Goal: Task Accomplishment & Management: Manage account settings

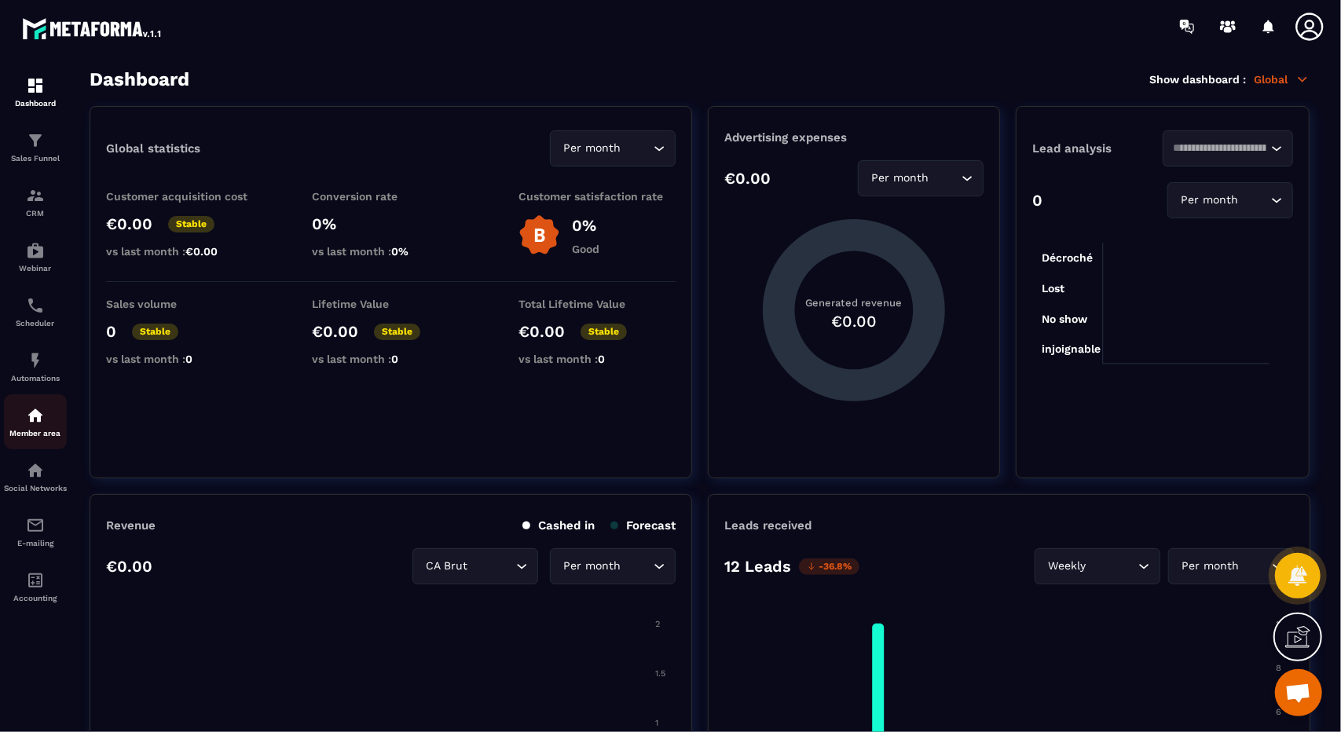
click at [36, 412] on img at bounding box center [35, 415] width 19 height 19
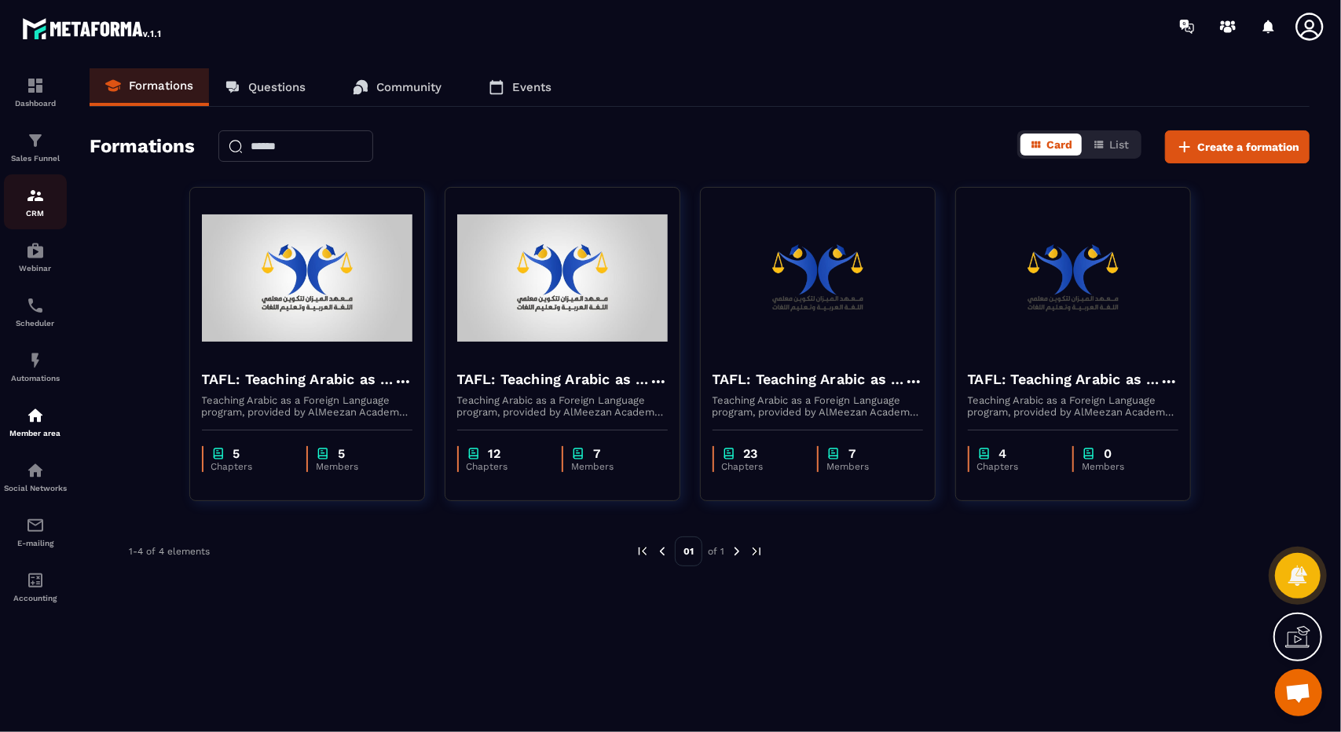
click at [55, 181] on link "CRM" at bounding box center [35, 201] width 63 height 55
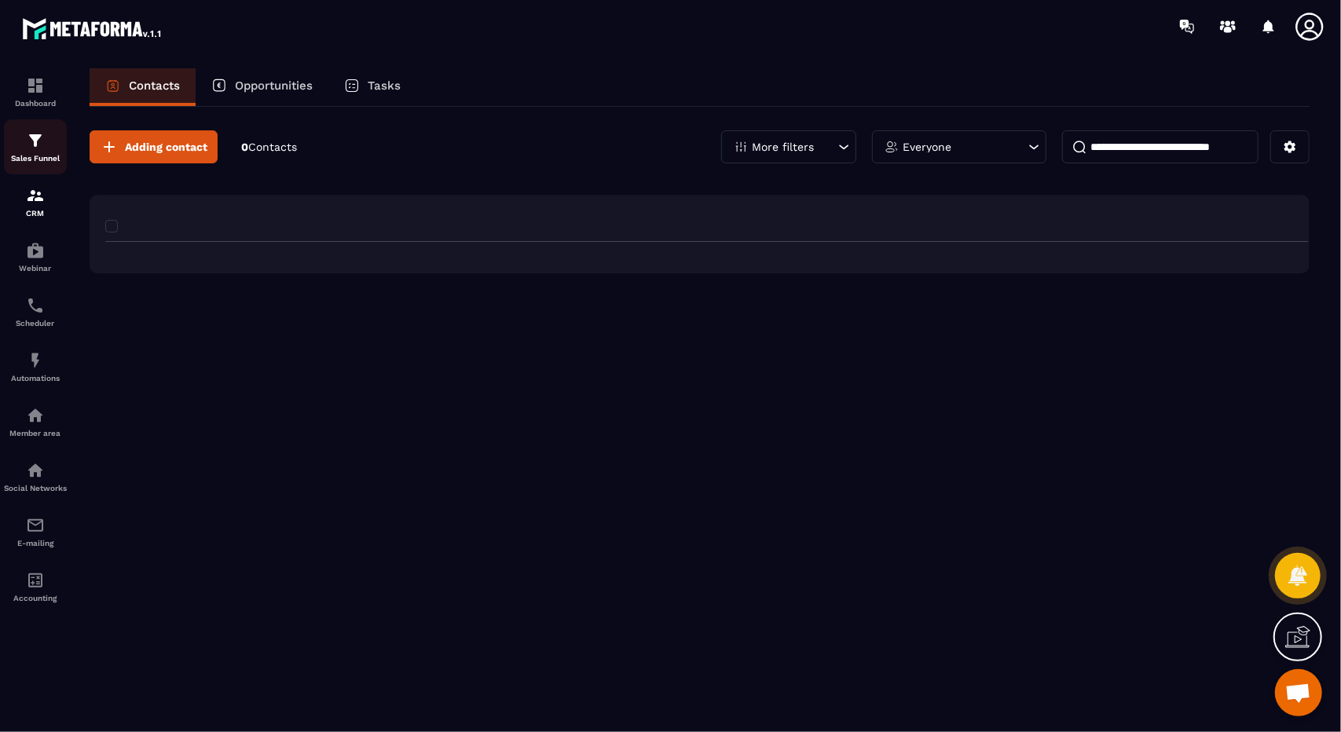
click at [46, 165] on link "Sales Funnel" at bounding box center [35, 146] width 63 height 55
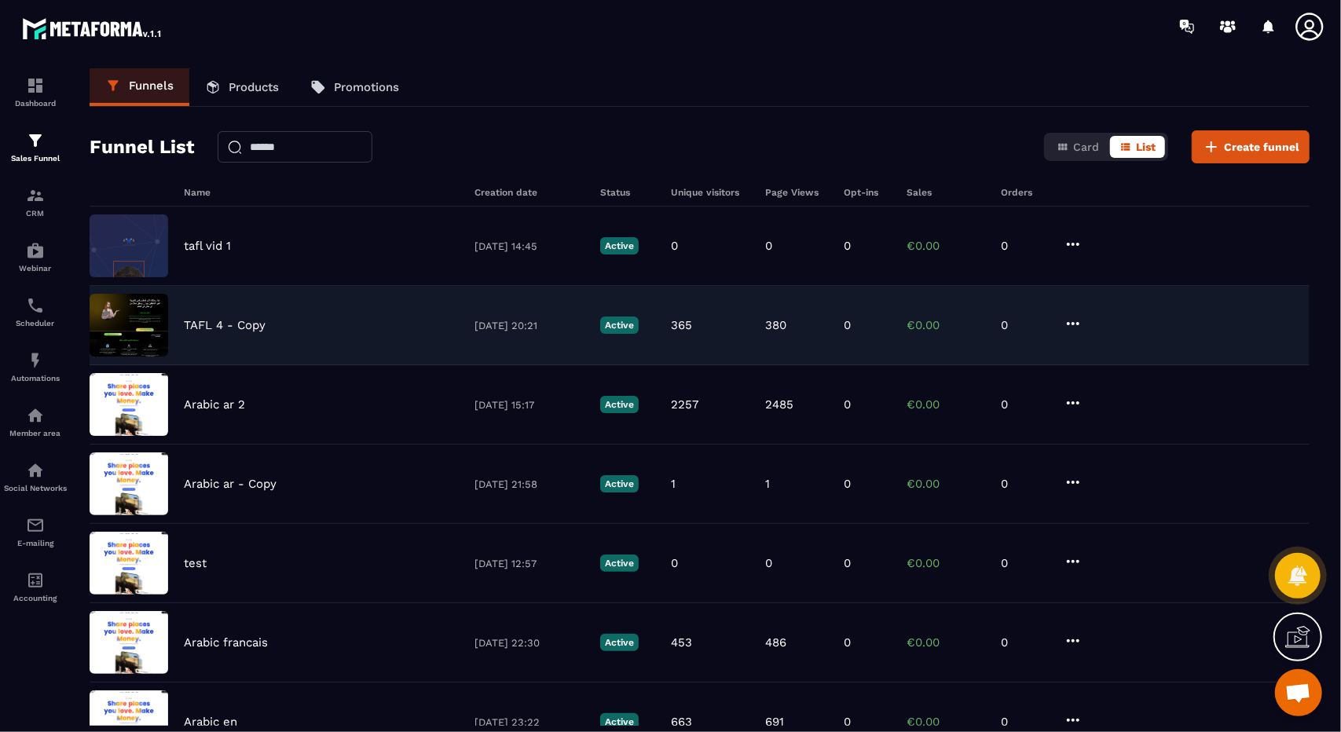
click at [327, 365] on div "TAFL 4 - Copy [DATE] 20:21 Active 365 380 0 €0.00 0" at bounding box center [700, 404] width 1220 height 79
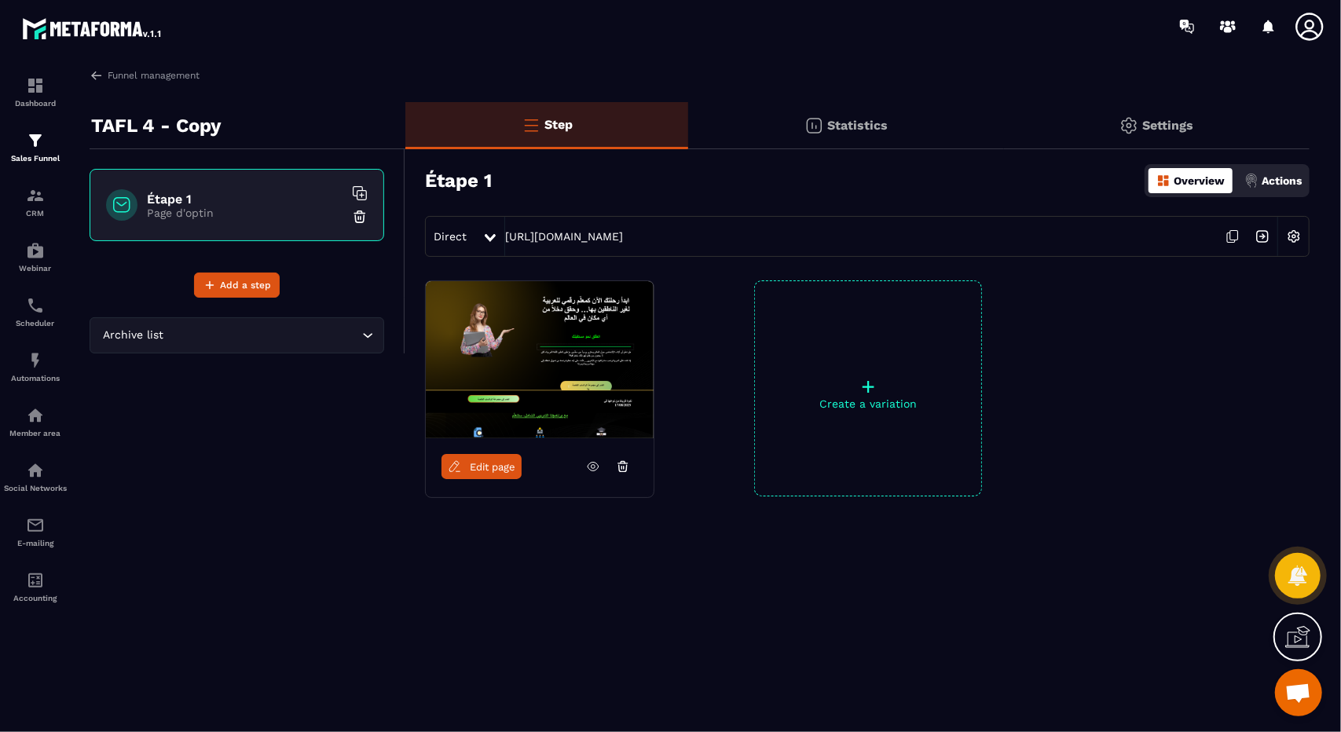
click at [589, 467] on icon at bounding box center [593, 466] width 14 height 14
click at [53, 431] on div "Member area" at bounding box center [35, 421] width 63 height 31
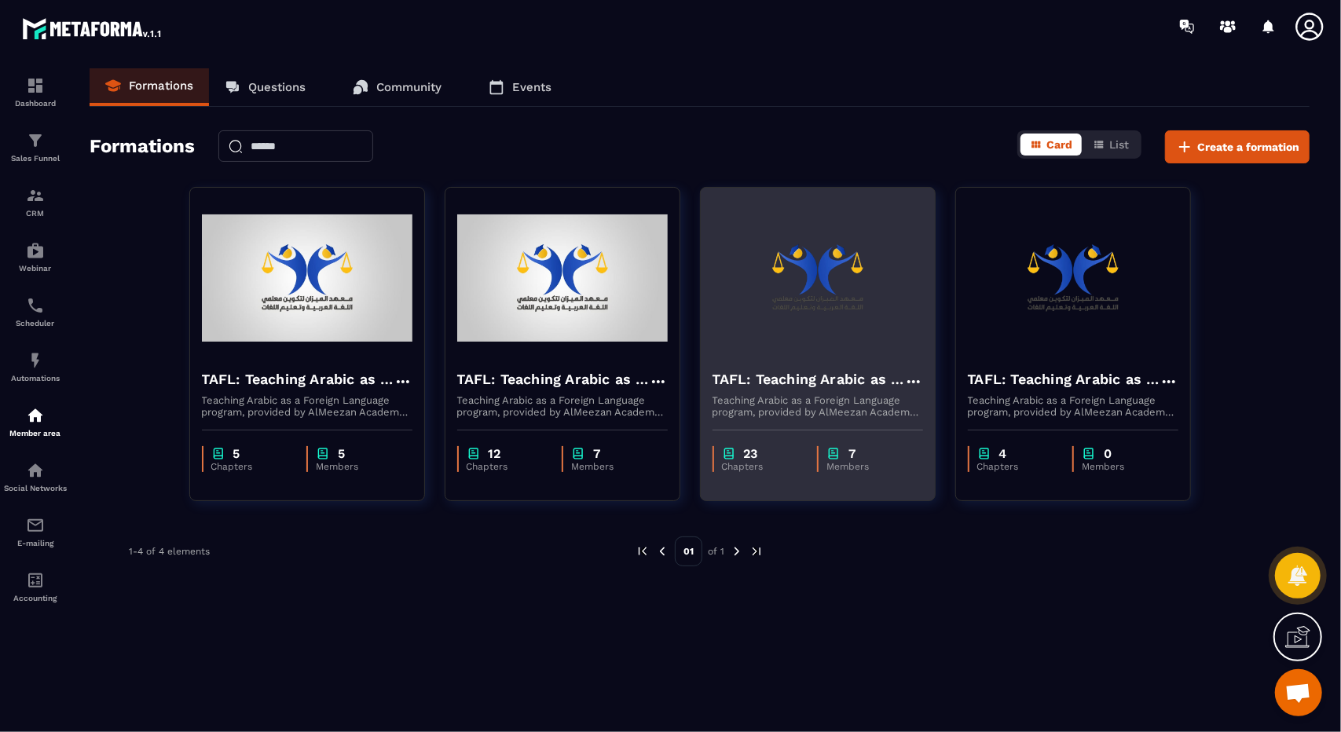
click at [762, 455] on div "23" at bounding box center [762, 453] width 80 height 15
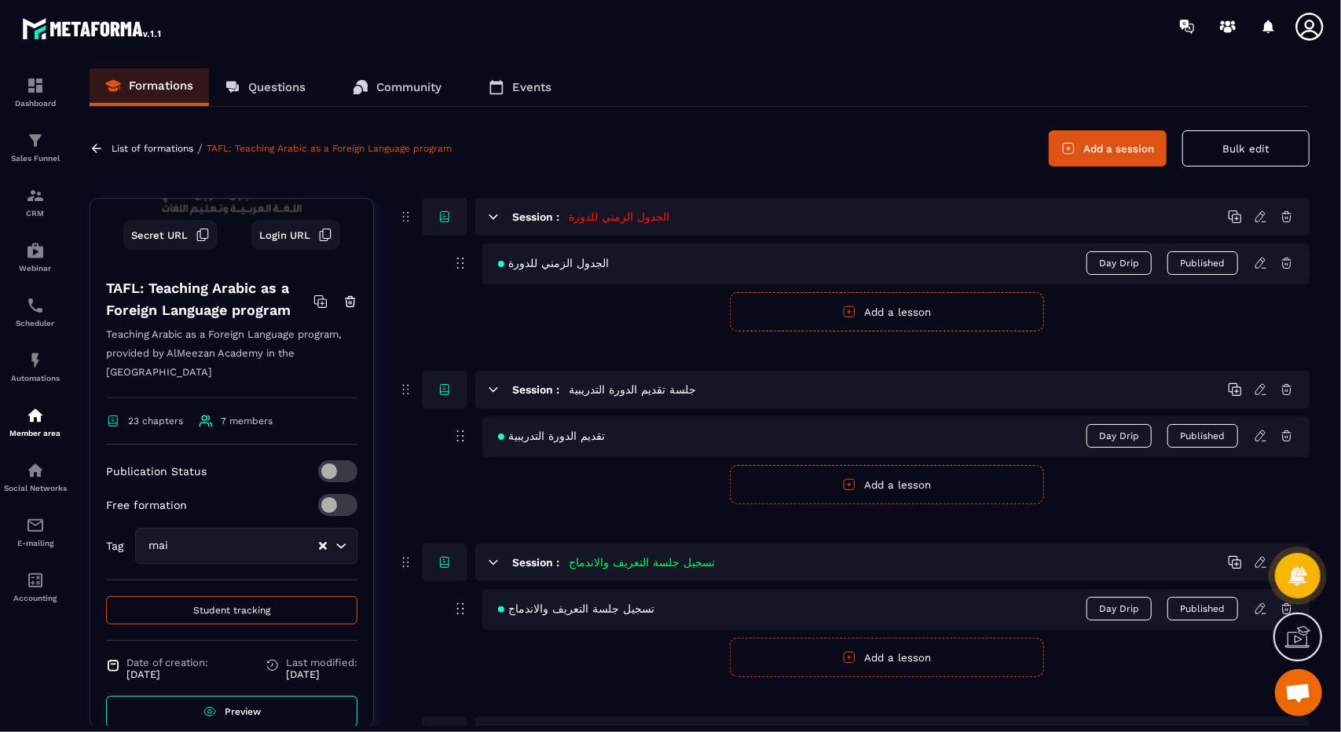
scroll to position [149, 0]
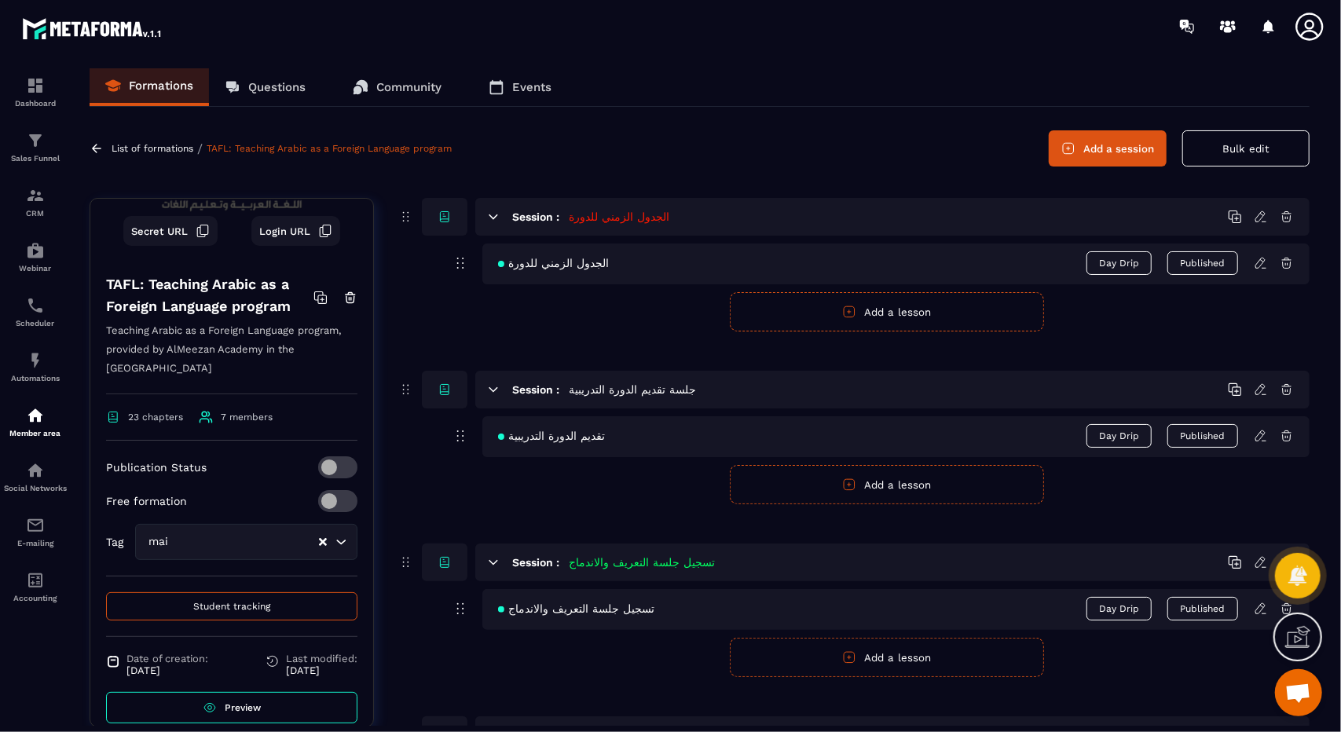
click at [218, 601] on span "Student tracking" at bounding box center [231, 606] width 77 height 11
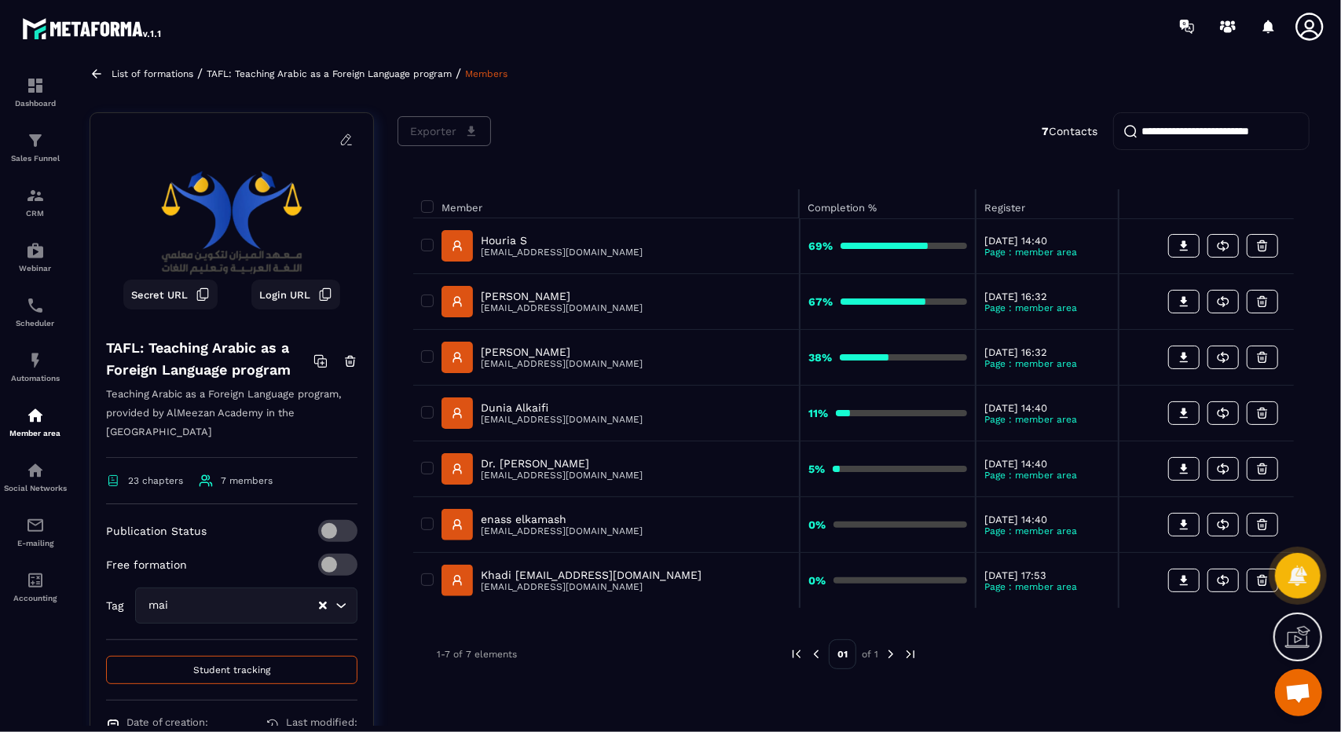
scroll to position [65, 0]
click at [889, 653] on img at bounding box center [890, 653] width 14 height 14
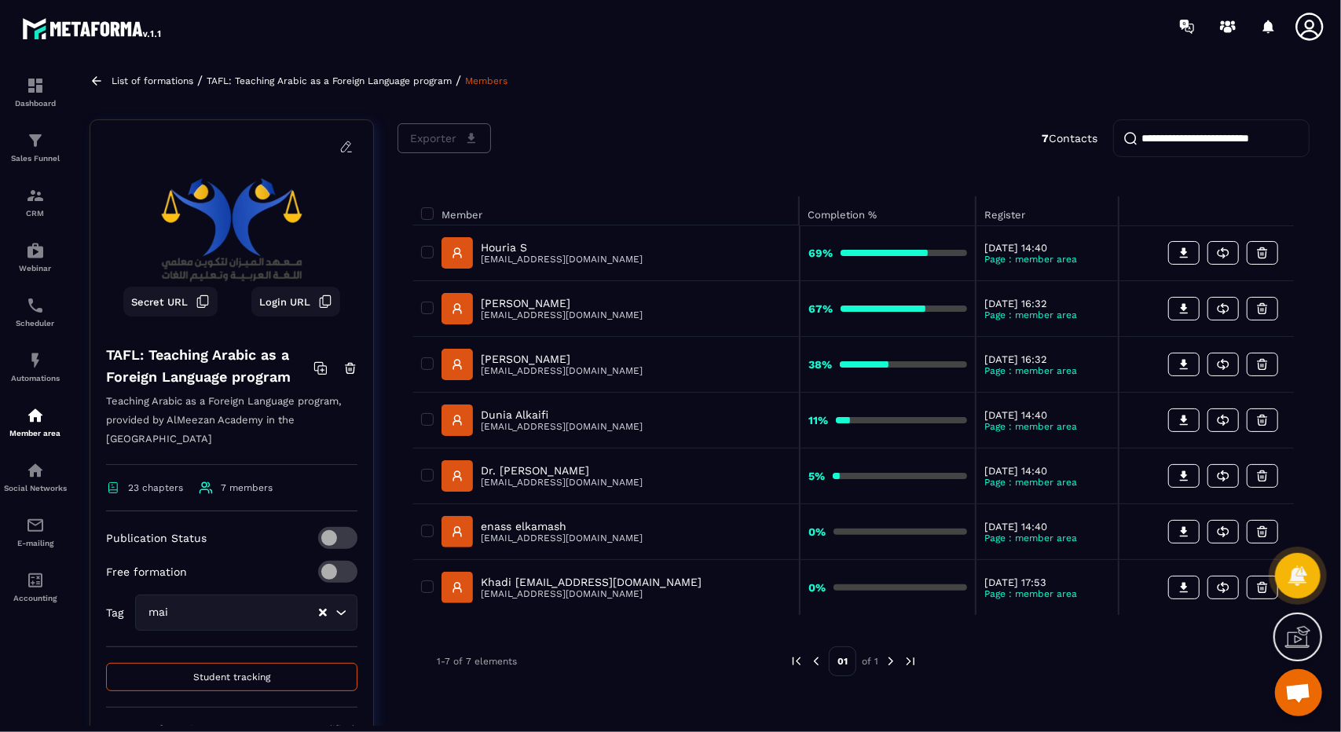
scroll to position [56, 0]
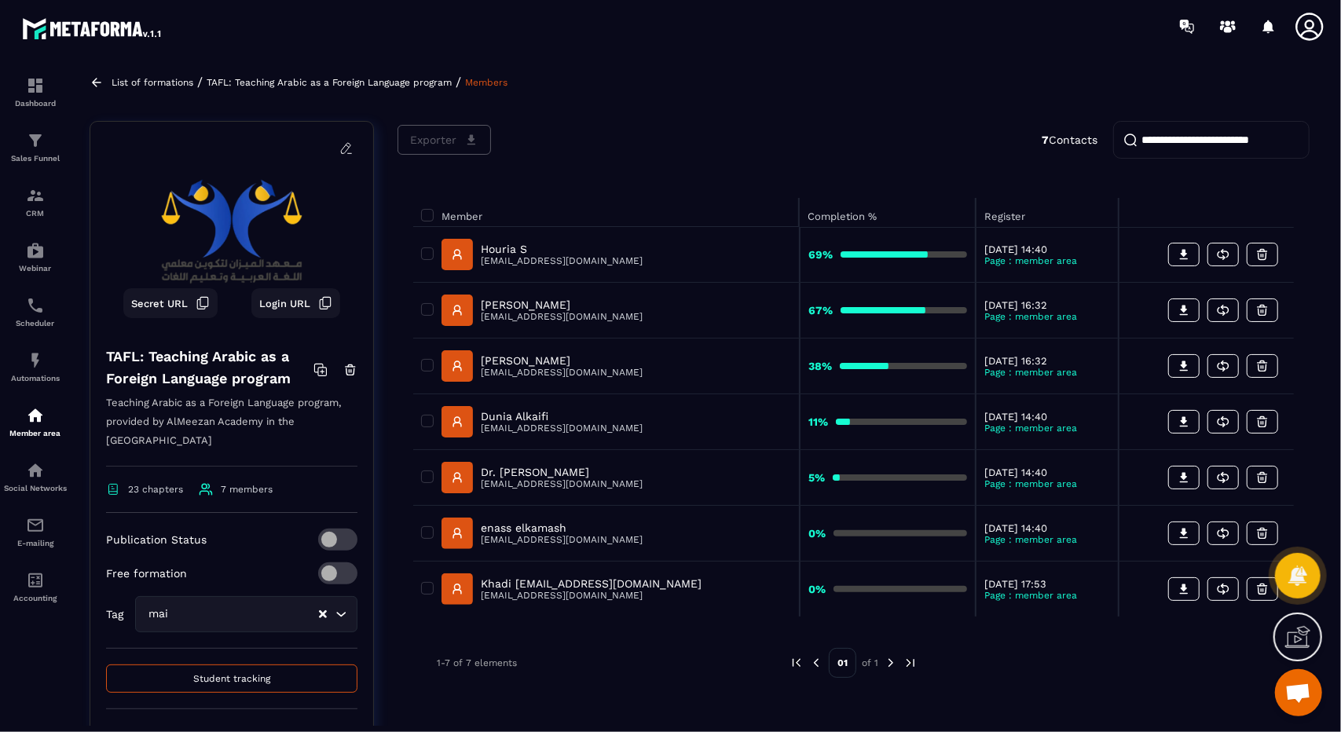
click at [97, 76] on icon at bounding box center [97, 82] width 14 height 14
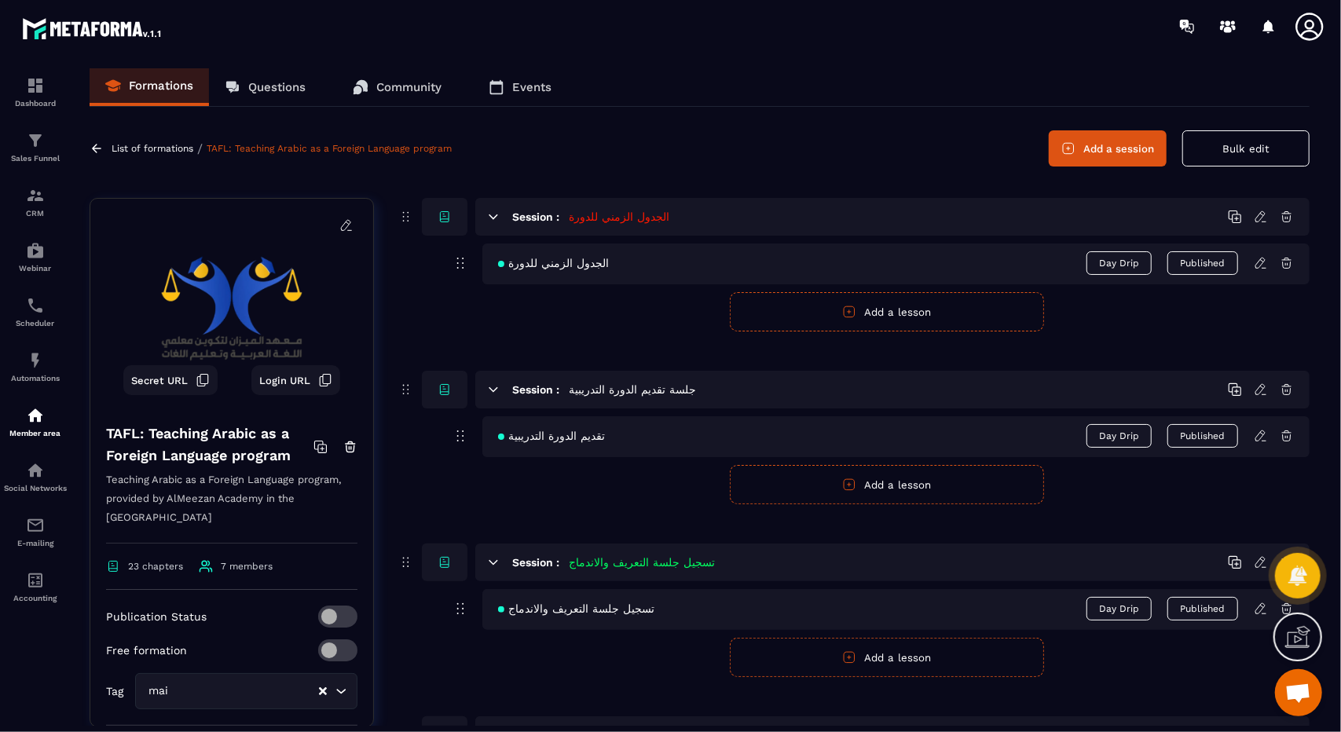
click at [97, 142] on icon at bounding box center [97, 148] width 14 height 14
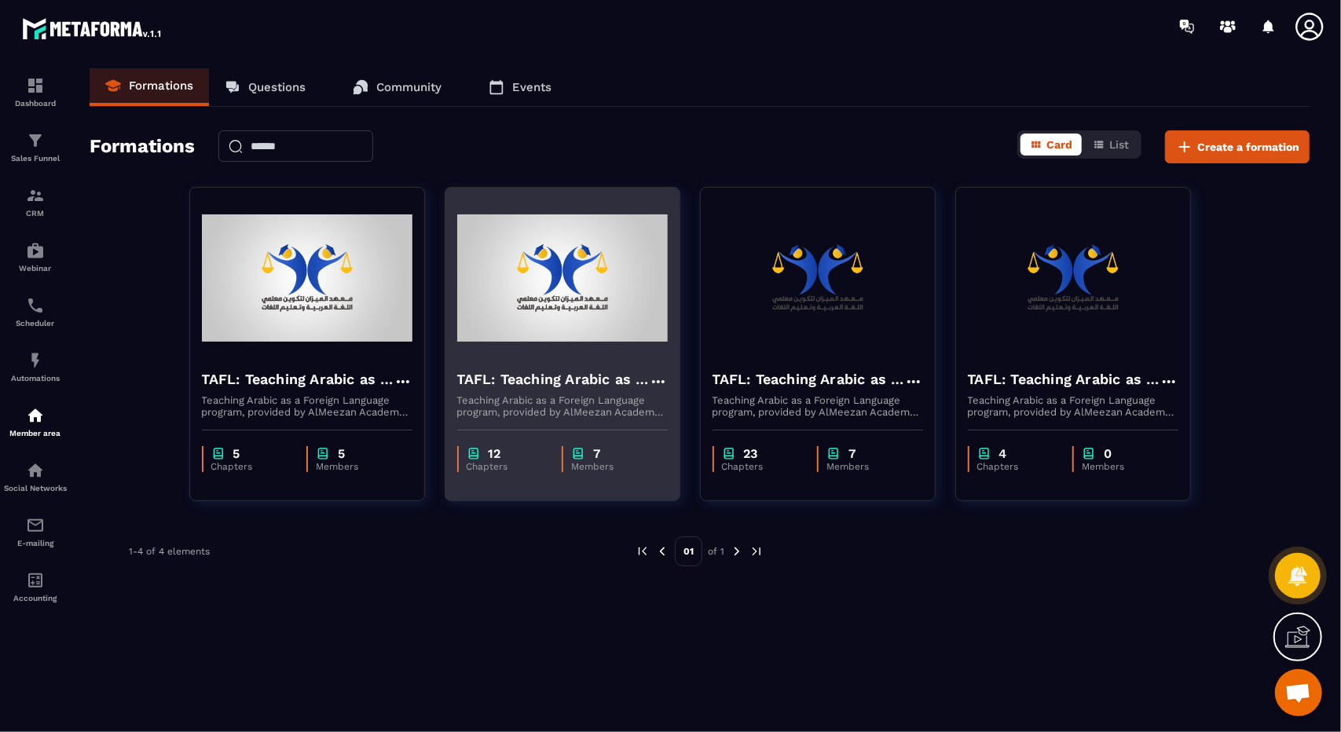
click at [678, 464] on div "12 Chapters 7 Members" at bounding box center [562, 451] width 234 height 66
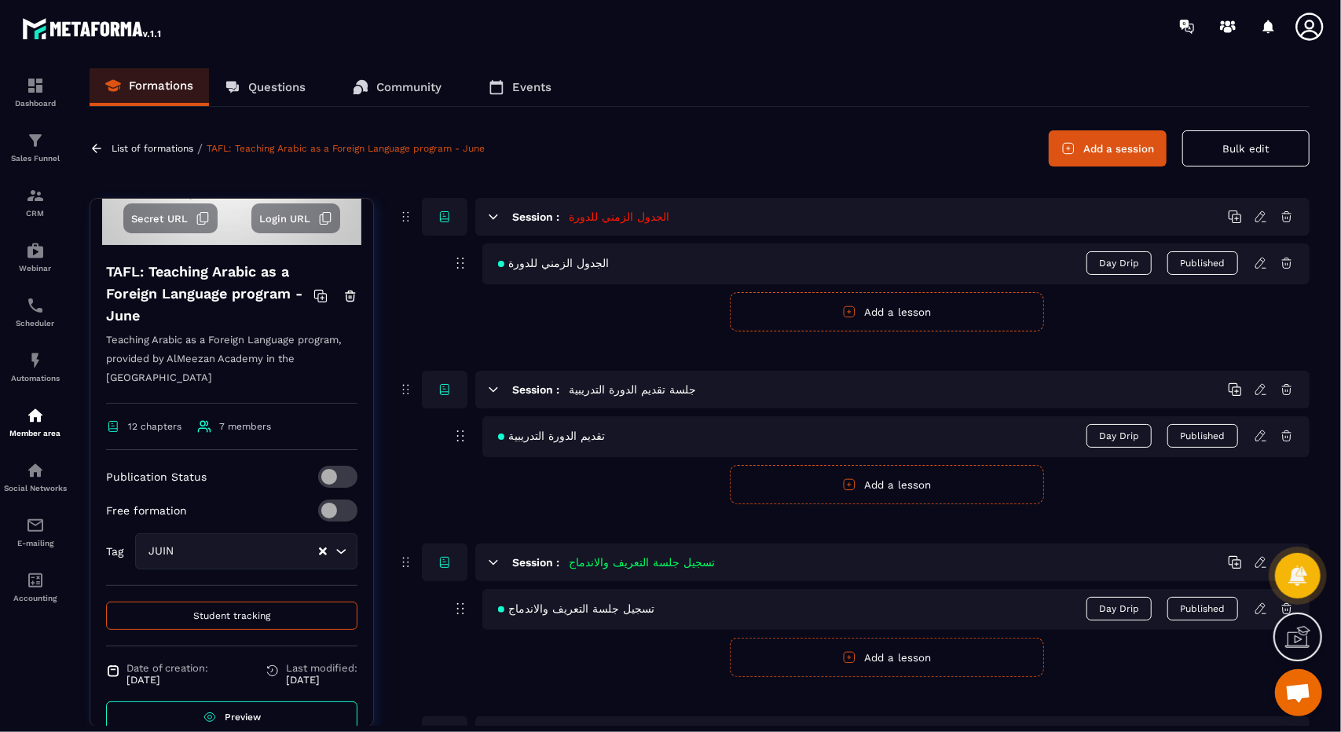
scroll to position [171, 0]
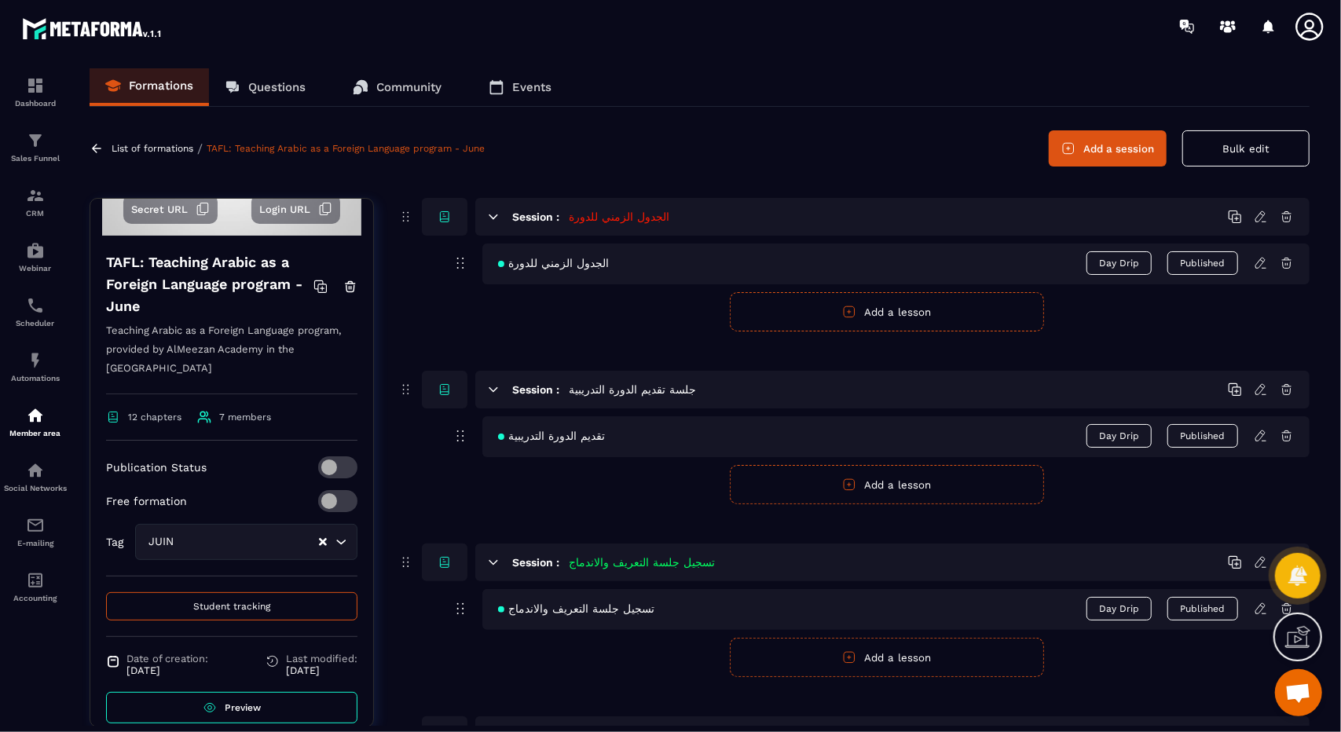
click at [280, 592] on button "Student tracking" at bounding box center [231, 606] width 251 height 28
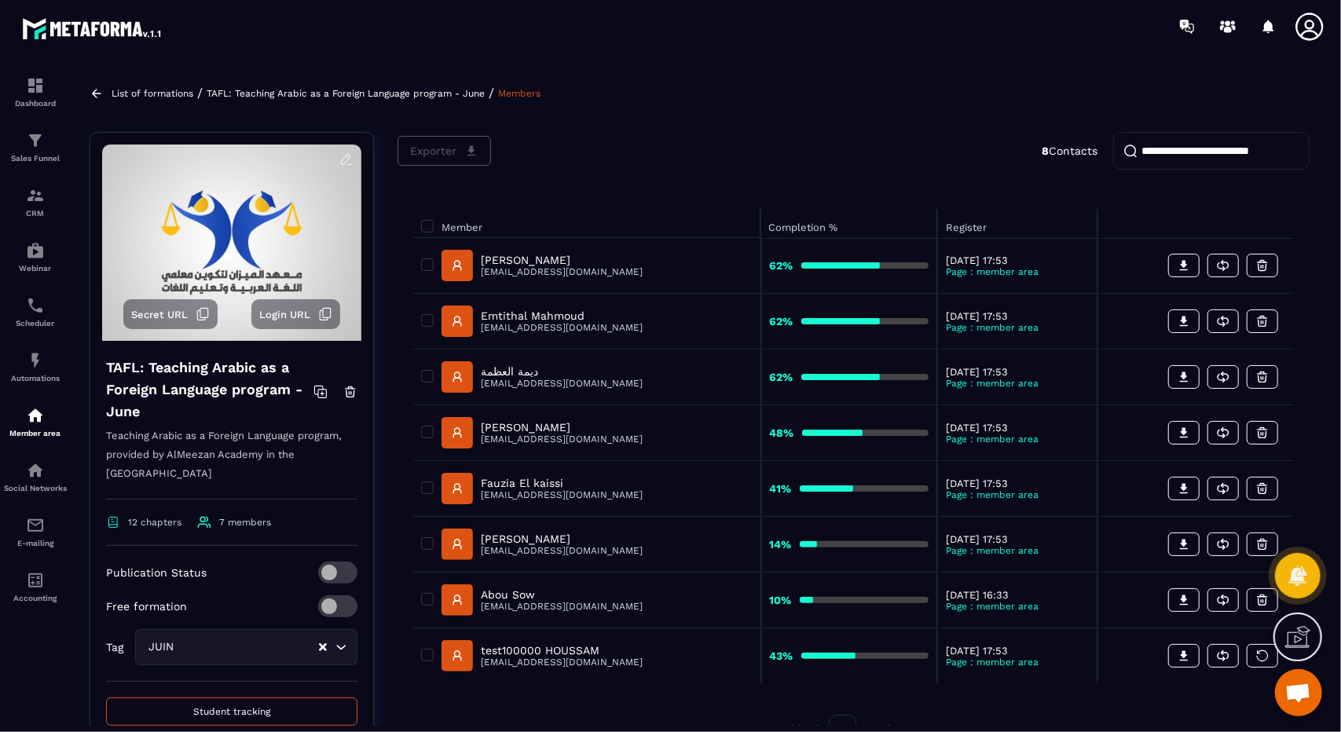
scroll to position [47, 0]
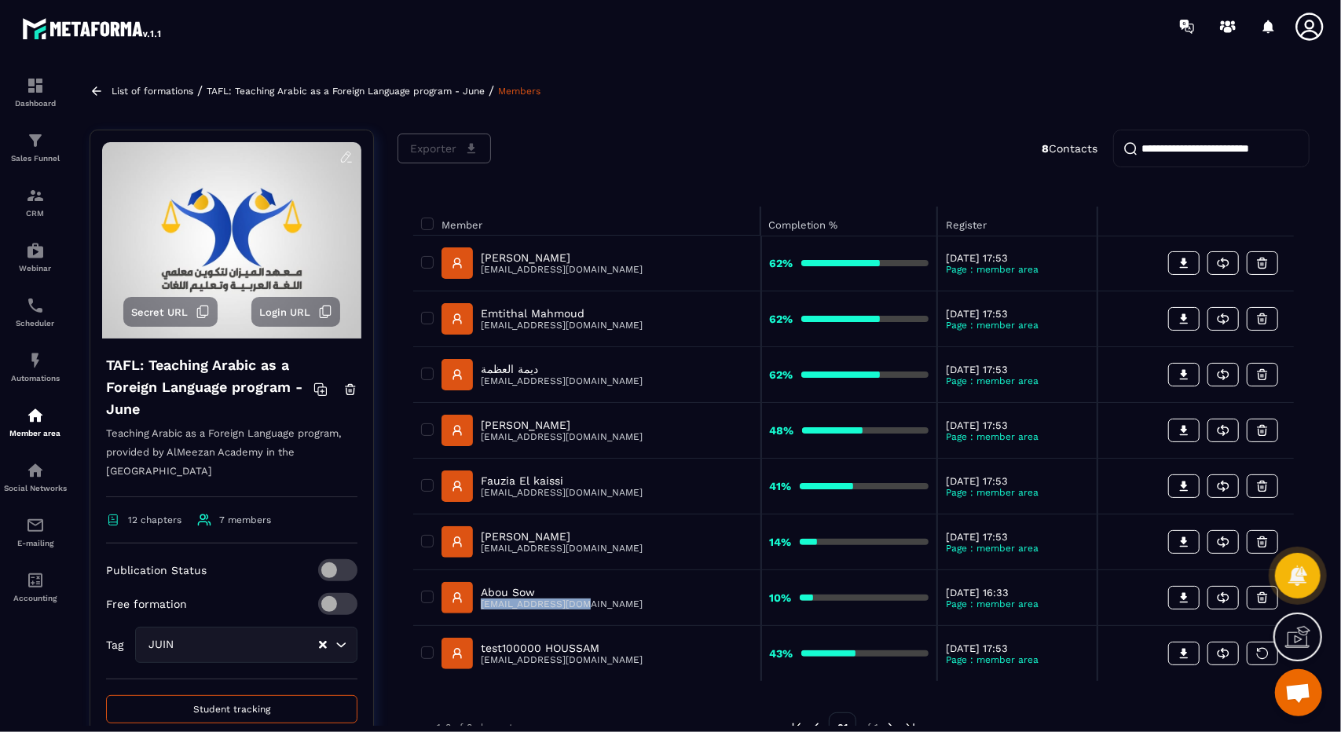
drag, startPoint x: 592, startPoint y: 601, endPoint x: 477, endPoint y: 602, distance: 115.5
click at [477, 602] on div "Abou Sow [EMAIL_ADDRESS][DOMAIN_NAME]" at bounding box center [586, 597] width 331 height 31
copy p "[EMAIL_ADDRESS][DOMAIN_NAME]"
click at [287, 309] on span "Login URL" at bounding box center [284, 312] width 51 height 12
click at [287, 304] on button "Login URL" at bounding box center [295, 312] width 89 height 30
